Goal: Information Seeking & Learning: Check status

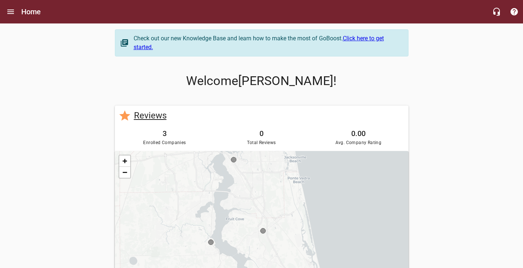
click at [153, 114] on link "Reviews" at bounding box center [150, 116] width 33 height 10
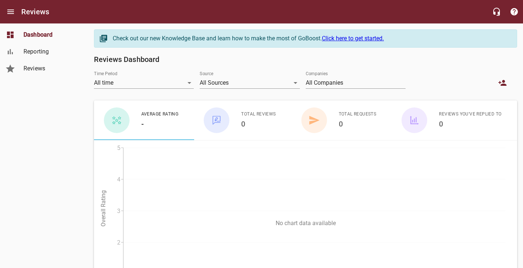
click at [37, 53] on span "Reporting" at bounding box center [52, 51] width 56 height 9
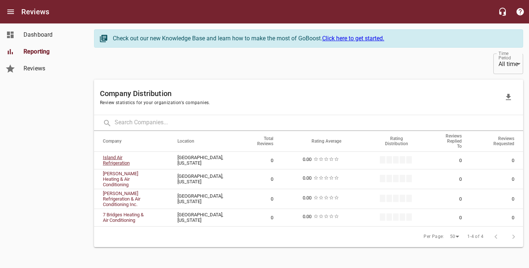
click at [123, 161] on link "Island Air Refrigeration" at bounding box center [116, 160] width 27 height 11
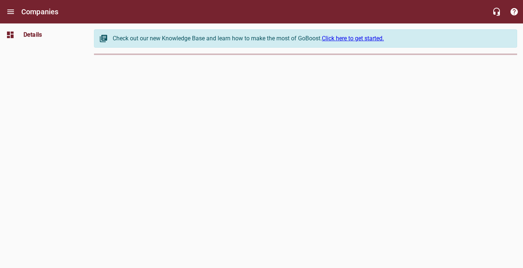
select select "Florida"
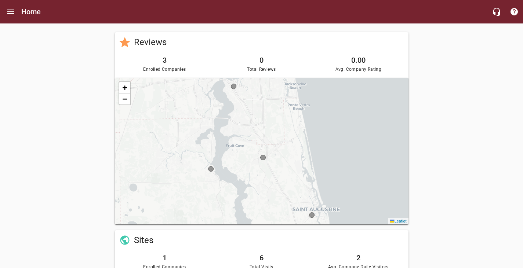
scroll to position [73, 0]
